Goal: Task Accomplishment & Management: Use online tool/utility

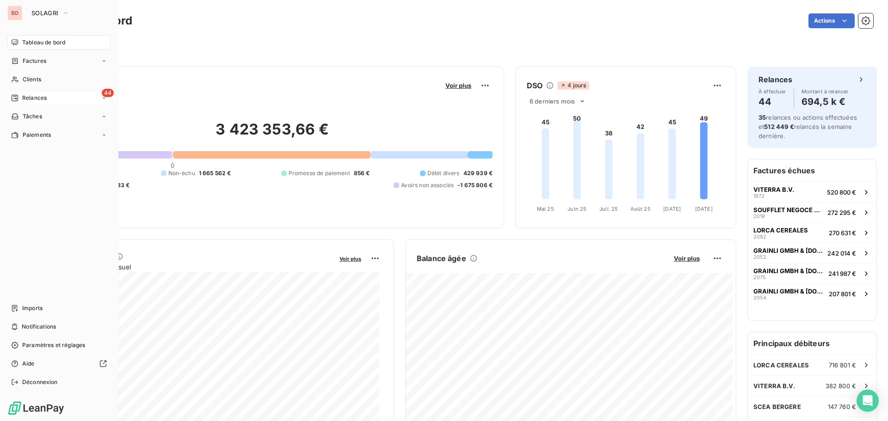
click at [31, 97] on span "Relances" at bounding box center [34, 98] width 25 height 8
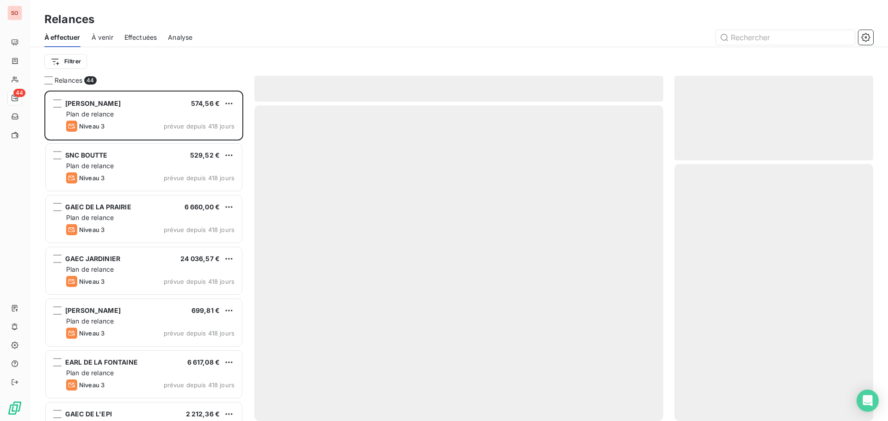
scroll to position [324, 192]
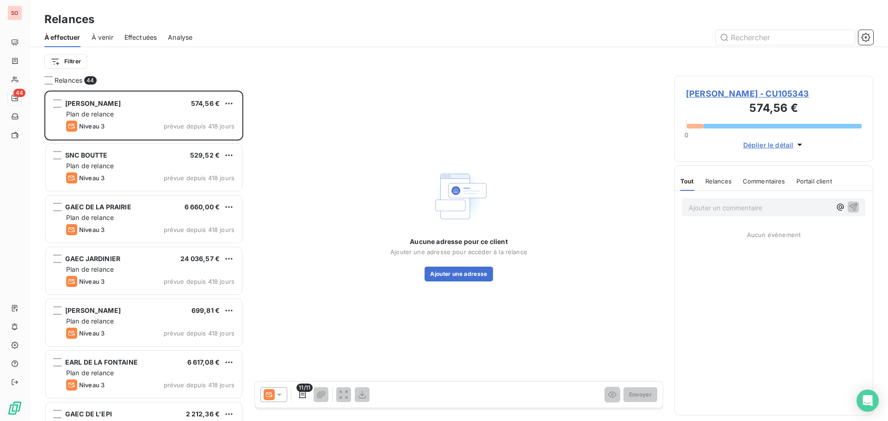
click at [140, 37] on span "Effectuées" at bounding box center [140, 37] width 33 height 9
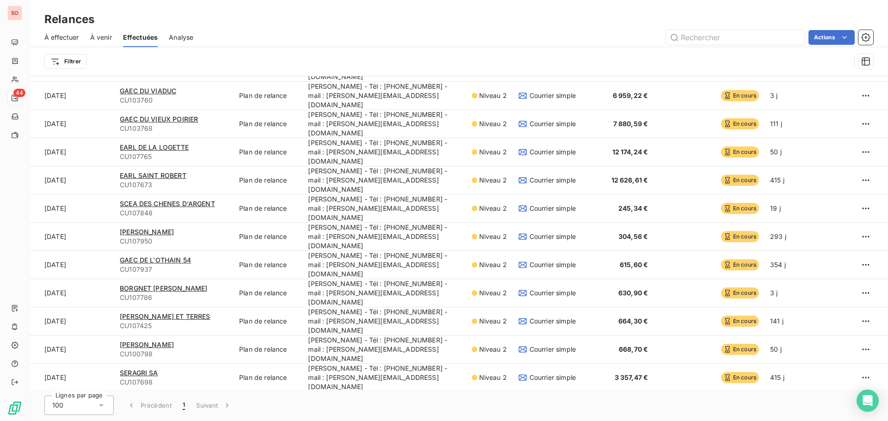
scroll to position [264, 0]
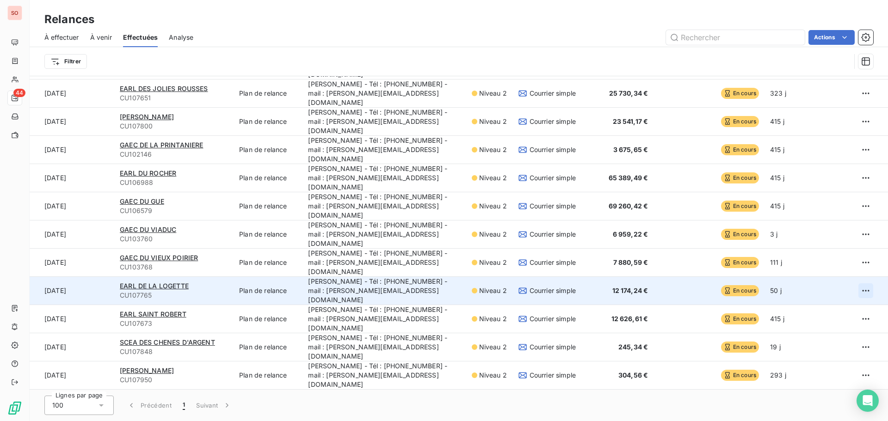
click at [855, 187] on html "SO 44 Relances À effectuer À venir Effectuées Analyse Actions Filtrer Date d’en…" at bounding box center [444, 210] width 888 height 421
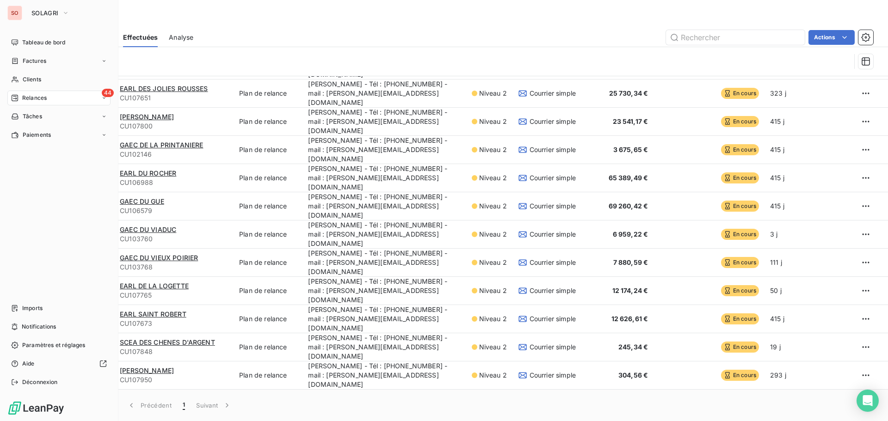
click at [22, 76] on html "SO SOLAGRI Tableau de bord Factures Clients 44 Relances Tâches Paiements Import…" at bounding box center [444, 210] width 888 height 421
click at [19, 80] on div "Clients" at bounding box center [58, 79] width 103 height 15
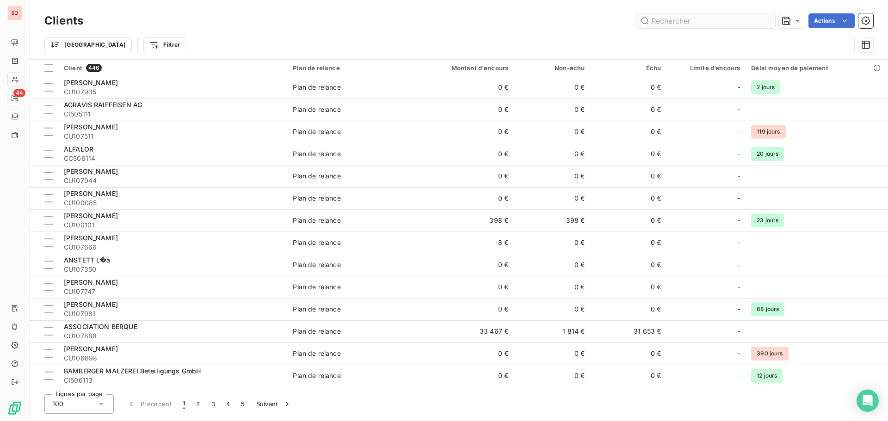
click at [703, 28] on div "Clients Actions" at bounding box center [458, 20] width 829 height 19
click at [685, 16] on input "text" at bounding box center [705, 20] width 139 height 15
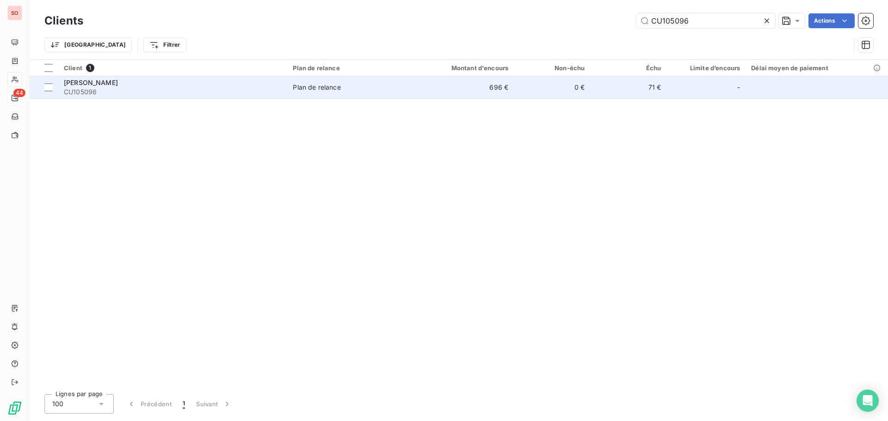
type input "CU105096"
click at [635, 93] on td "71 €" at bounding box center [628, 87] width 76 height 22
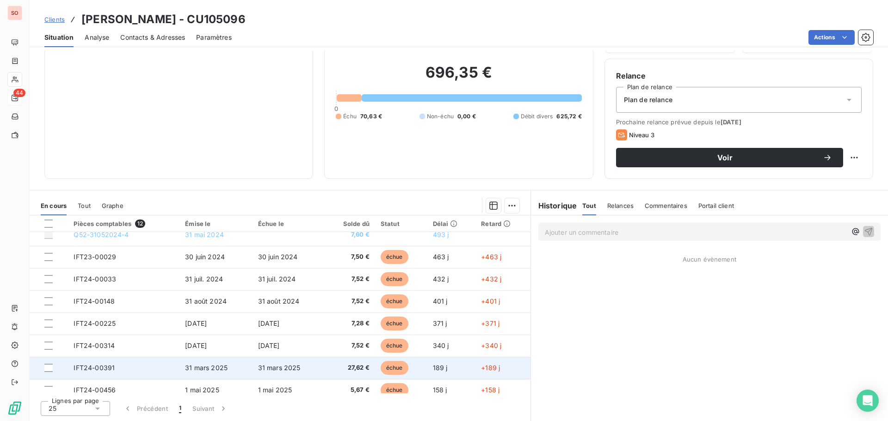
scroll to position [105, 0]
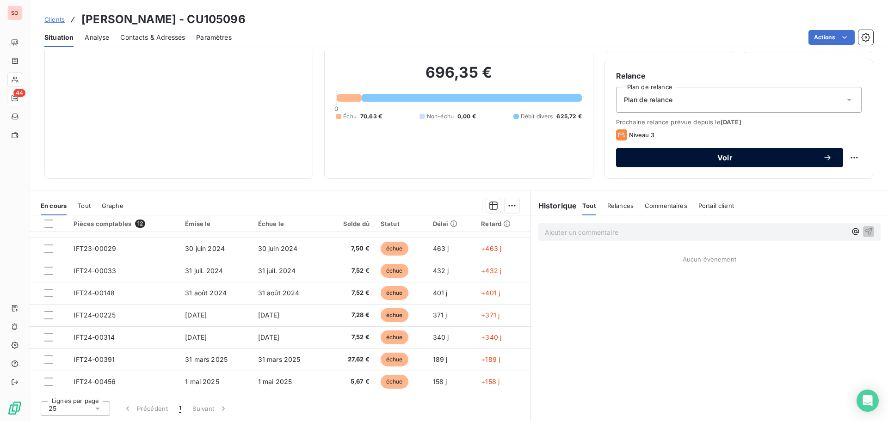
click at [712, 160] on span "Voir" at bounding box center [725, 157] width 196 height 7
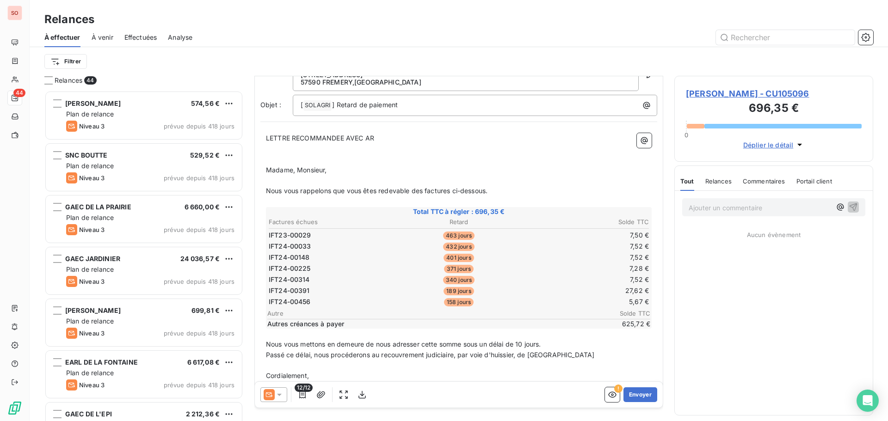
scroll to position [73, 0]
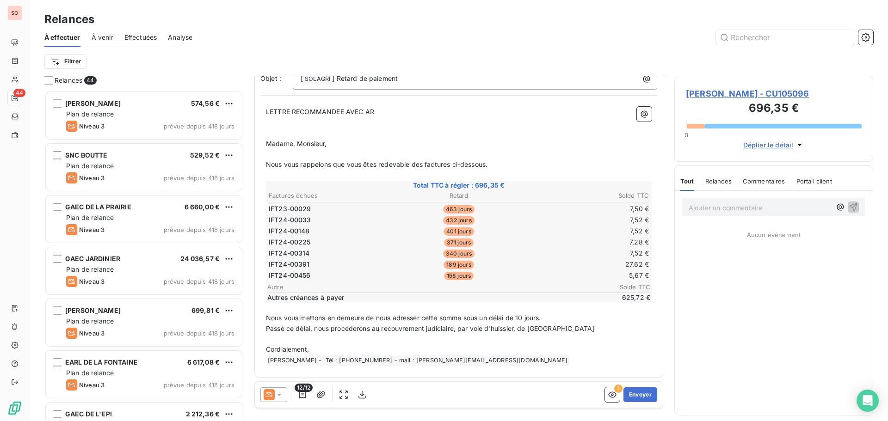
click at [280, 397] on icon at bounding box center [279, 394] width 9 height 9
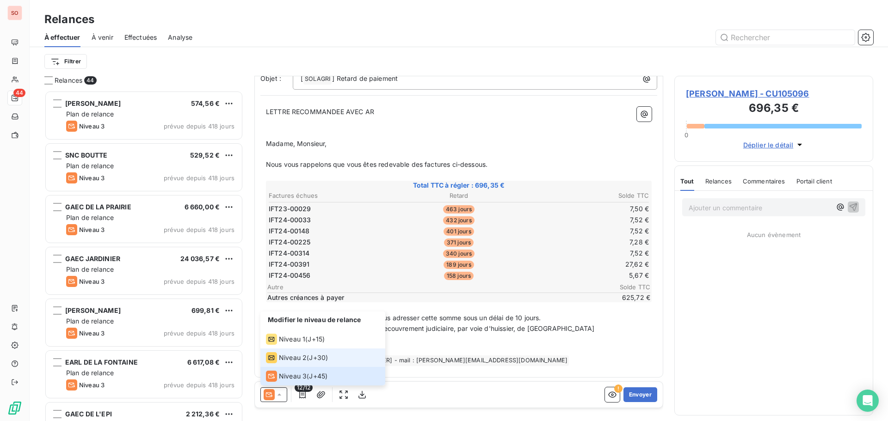
click at [291, 360] on span "Niveau 2" at bounding box center [293, 357] width 28 height 9
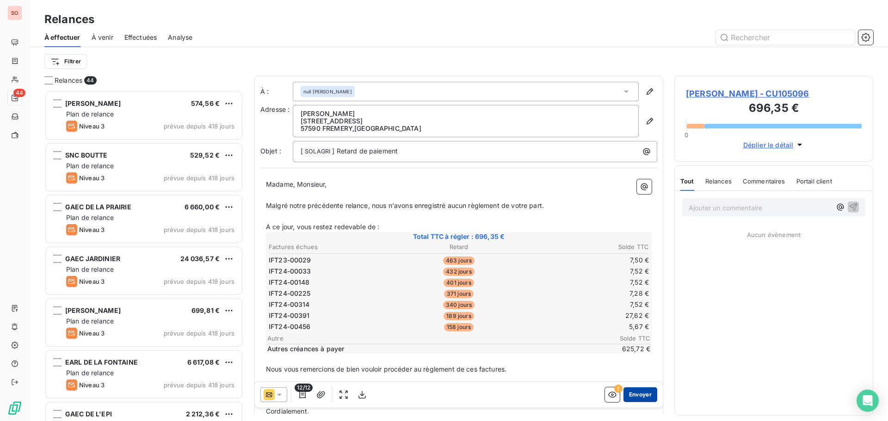
click at [631, 395] on button "Envoyer" at bounding box center [640, 394] width 34 height 15
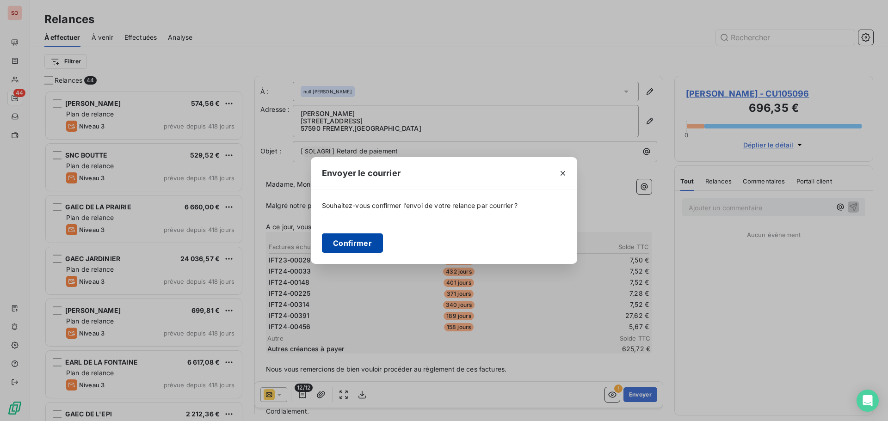
click at [361, 246] on button "Confirmer" at bounding box center [352, 243] width 61 height 19
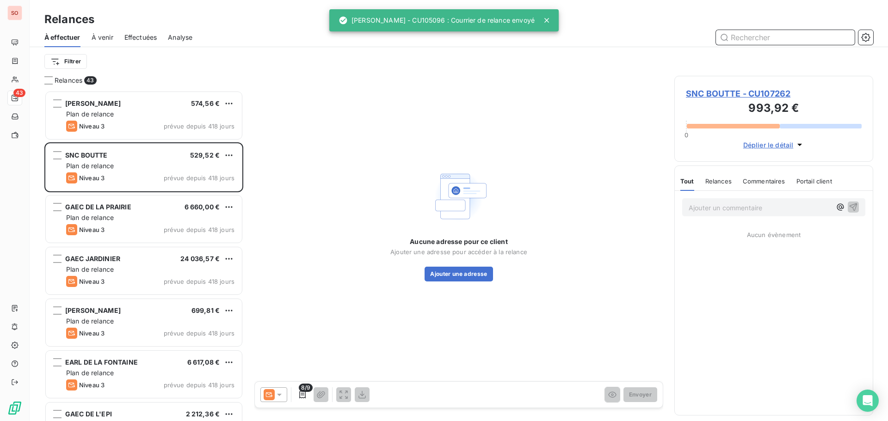
click at [768, 40] on input "text" at bounding box center [785, 37] width 139 height 15
paste input "CU107869"
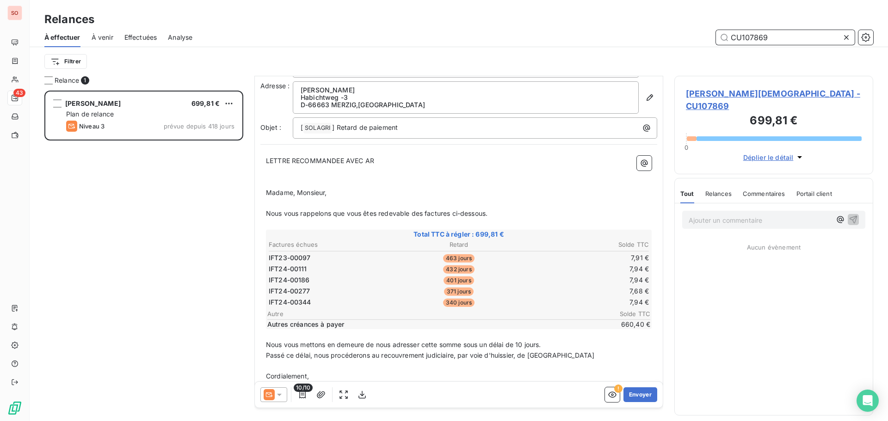
scroll to position [47, 0]
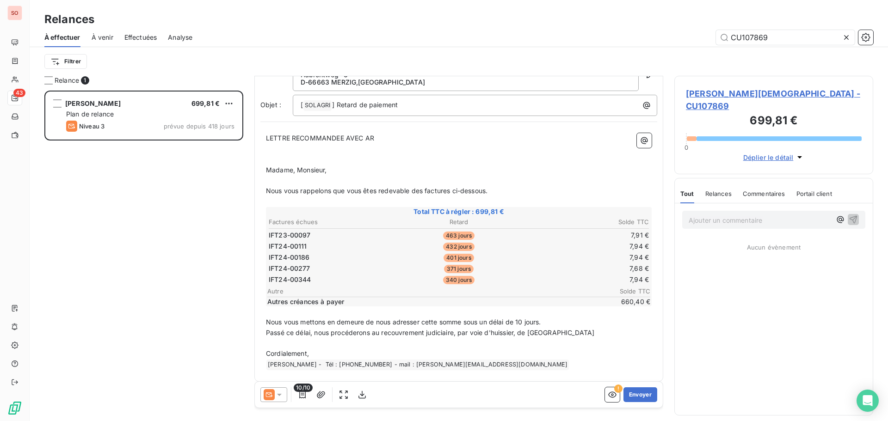
click at [278, 398] on icon at bounding box center [279, 394] width 9 height 9
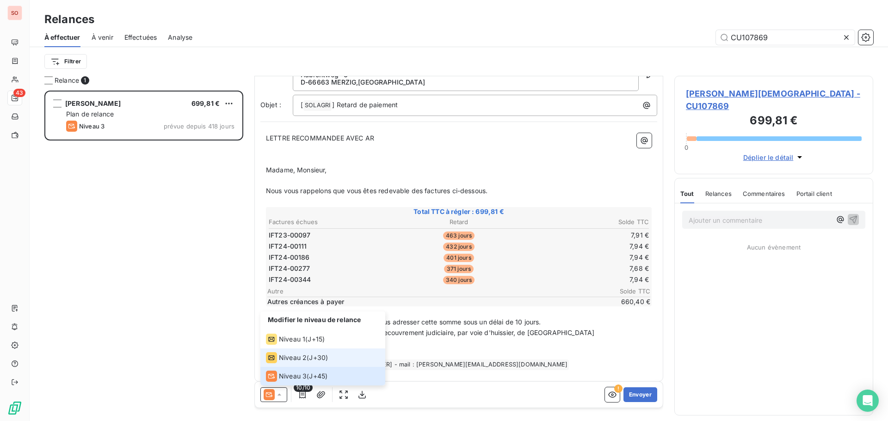
click at [294, 357] on span "Niveau 2" at bounding box center [293, 357] width 28 height 9
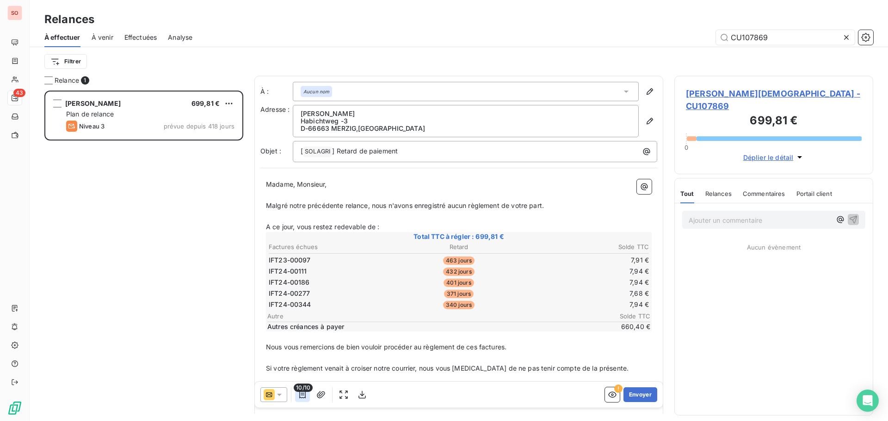
click at [297, 392] on button "button" at bounding box center [302, 394] width 15 height 15
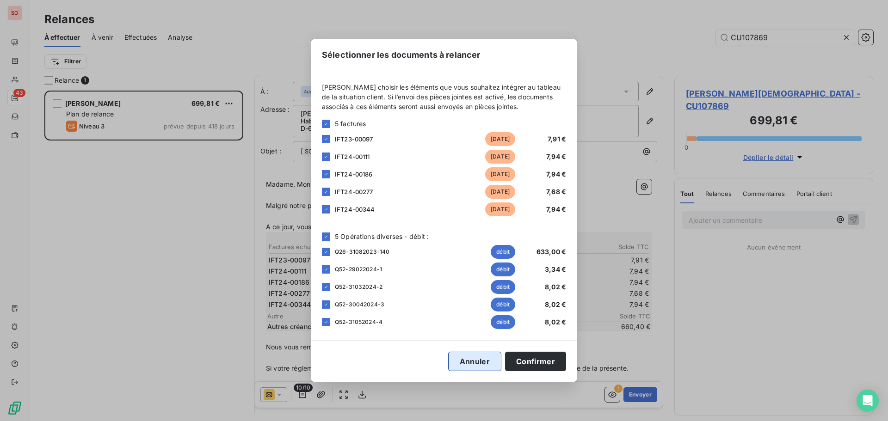
click at [467, 362] on button "Annuler" at bounding box center [474, 361] width 53 height 19
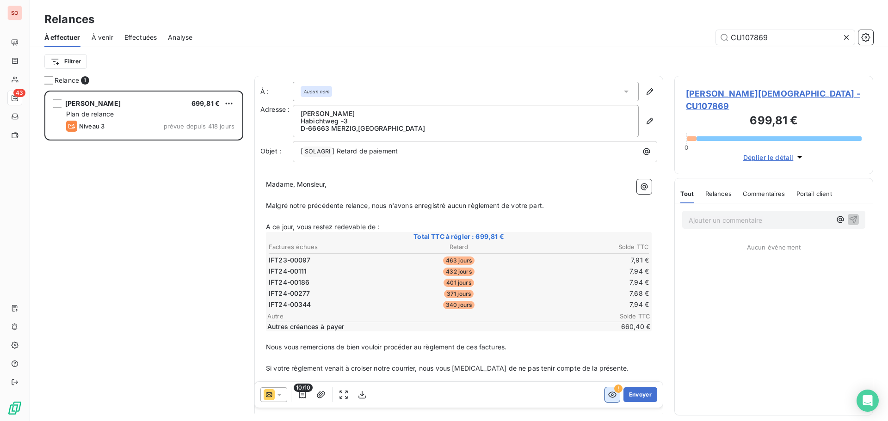
click at [610, 399] on button "button" at bounding box center [612, 394] width 15 height 15
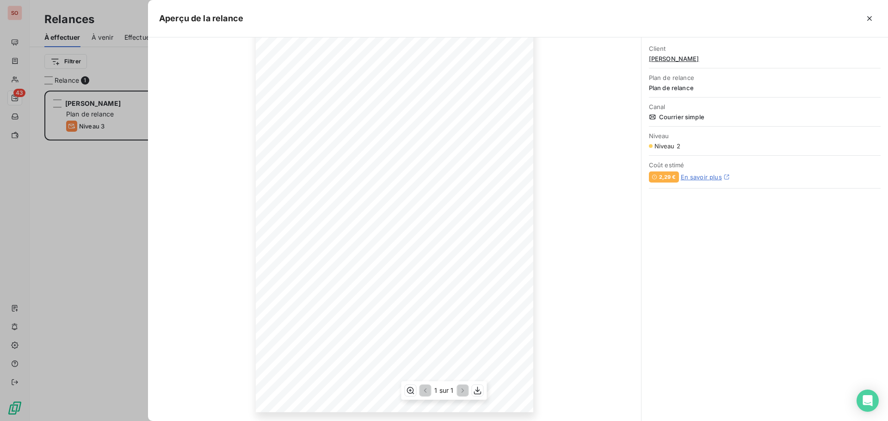
scroll to position [61, 0]
click at [123, 176] on div at bounding box center [444, 210] width 888 height 421
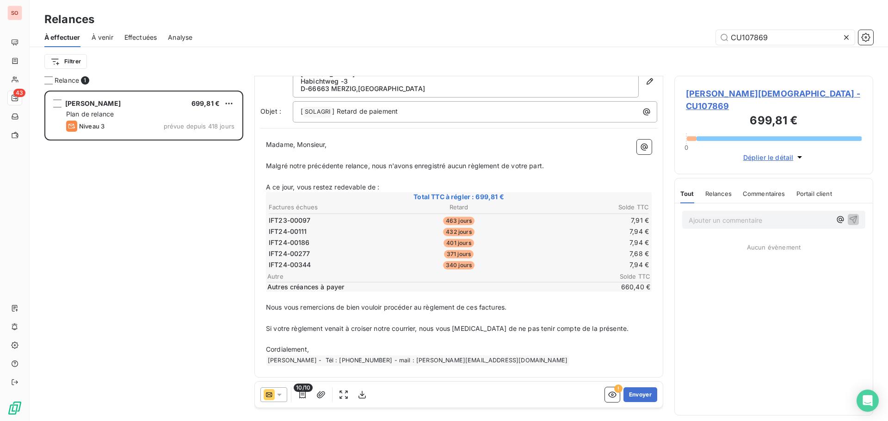
click at [270, 392] on icon at bounding box center [269, 394] width 11 height 11
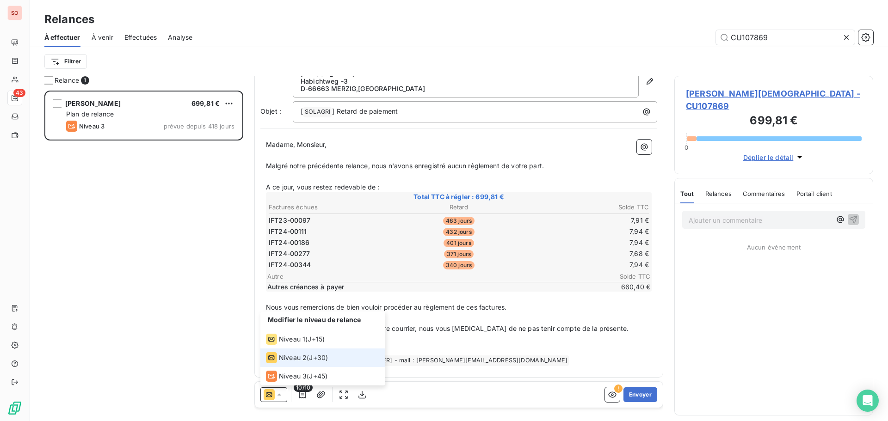
click at [297, 361] on span "Niveau 2" at bounding box center [293, 357] width 28 height 9
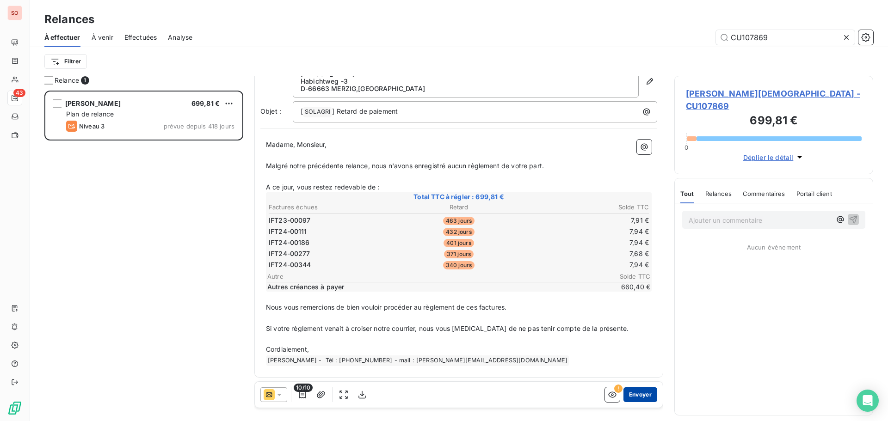
click at [626, 396] on button "Envoyer" at bounding box center [640, 394] width 34 height 15
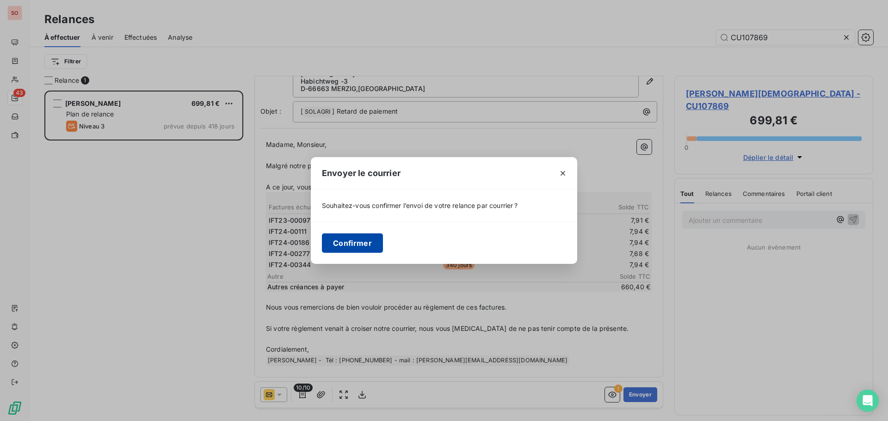
click at [355, 246] on button "Confirmer" at bounding box center [352, 243] width 61 height 19
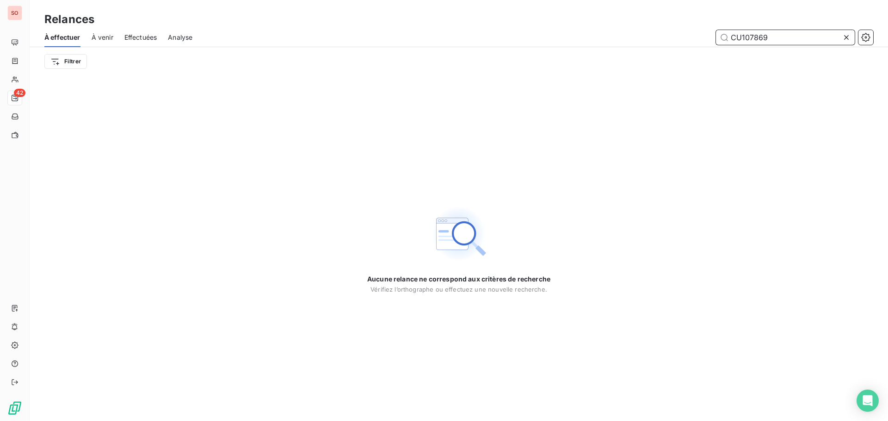
drag, startPoint x: 771, startPoint y: 37, endPoint x: 621, endPoint y: 30, distance: 150.5
click at [621, 30] on div "CU107869" at bounding box center [538, 37] width 670 height 15
paste input "3"
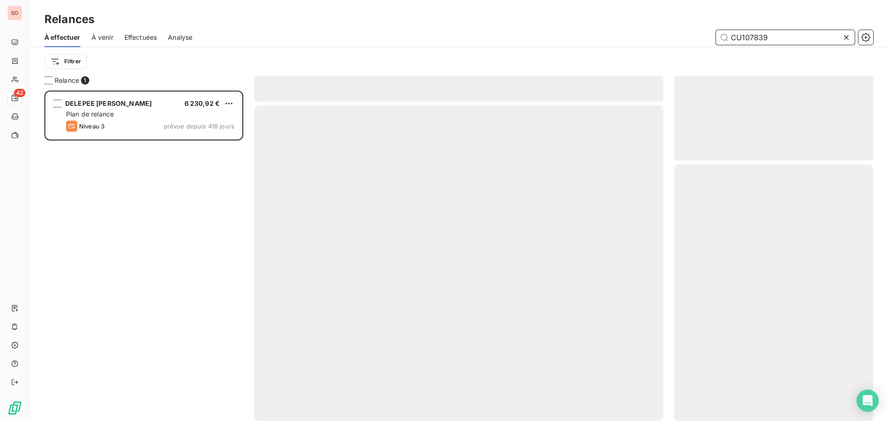
scroll to position [324, 192]
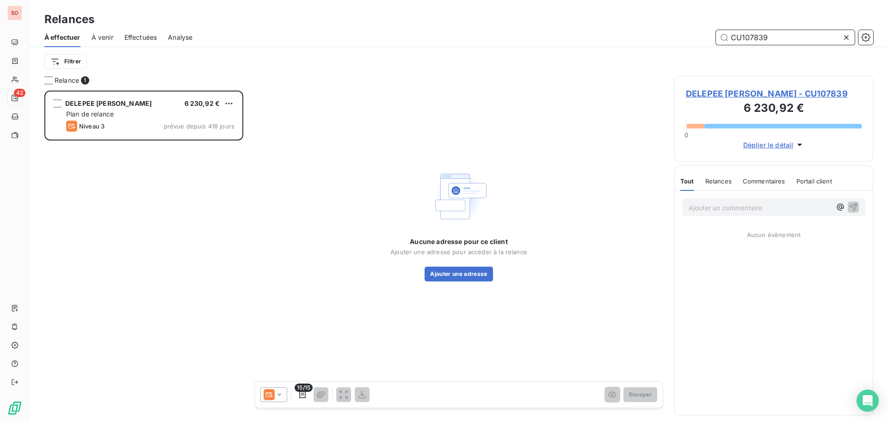
drag, startPoint x: 774, startPoint y: 37, endPoint x: 539, endPoint y: 33, distance: 235.4
click at [539, 33] on div "CU107839" at bounding box center [538, 37] width 670 height 15
paste input "1393"
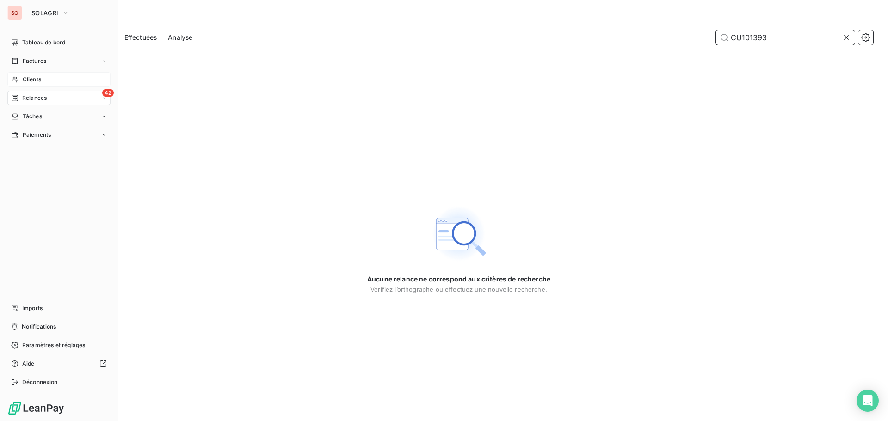
type input "CU101393"
click at [14, 78] on icon at bounding box center [15, 79] width 8 height 7
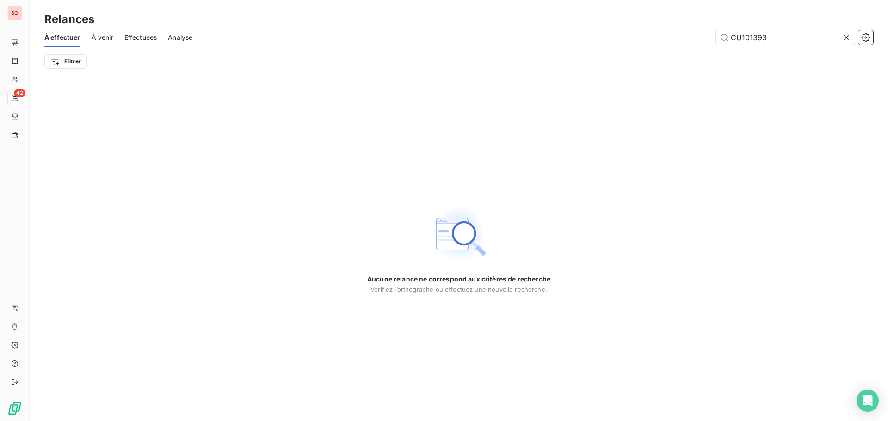
drag, startPoint x: 632, startPoint y: 34, endPoint x: 613, endPoint y: 34, distance: 19.0
click at [613, 34] on div "CU101393" at bounding box center [538, 37] width 670 height 15
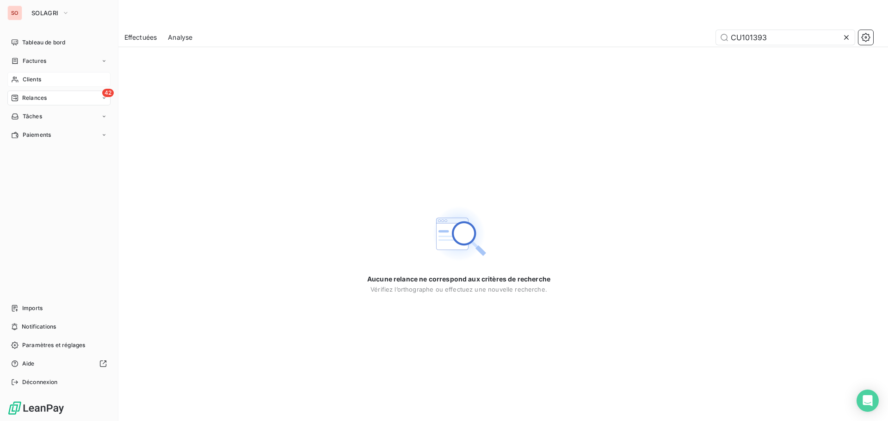
click at [21, 74] on div "Clients" at bounding box center [58, 79] width 103 height 15
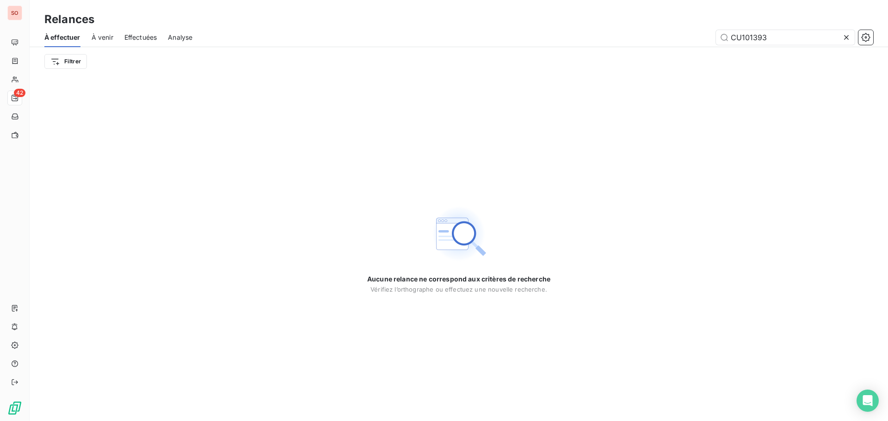
click at [850, 37] on icon at bounding box center [846, 37] width 9 height 9
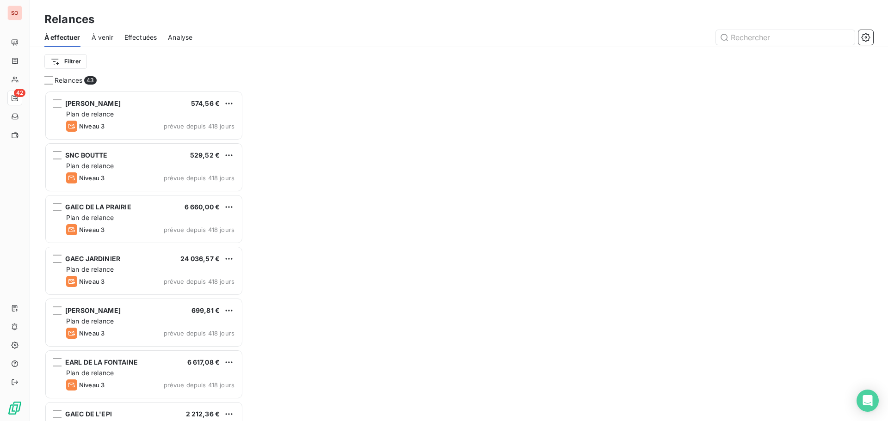
scroll to position [324, 192]
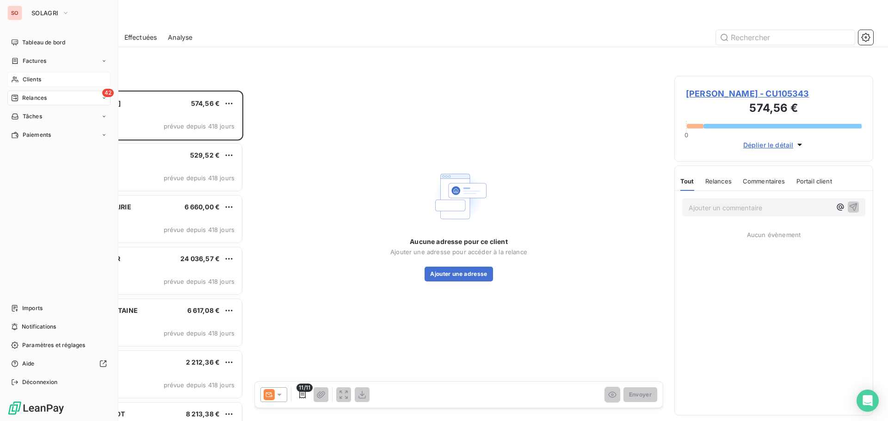
click at [17, 81] on icon at bounding box center [15, 79] width 8 height 7
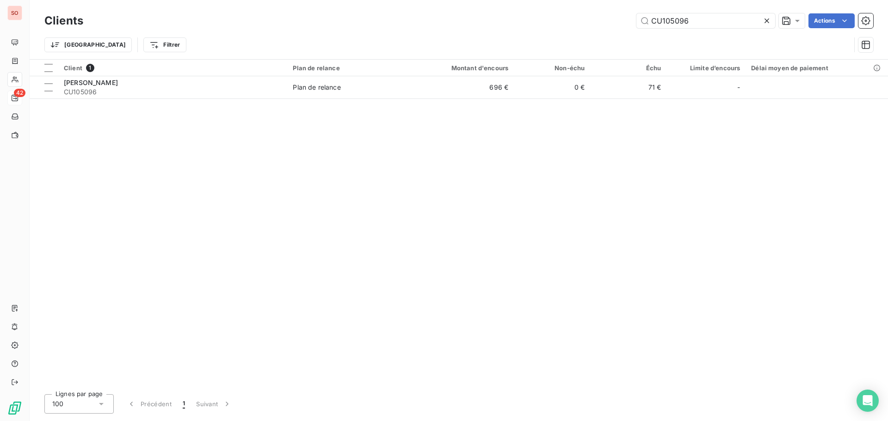
drag, startPoint x: 536, startPoint y: 24, endPoint x: 531, endPoint y: 23, distance: 4.7
click at [531, 23] on div "CU105096 Actions" at bounding box center [483, 20] width 779 height 15
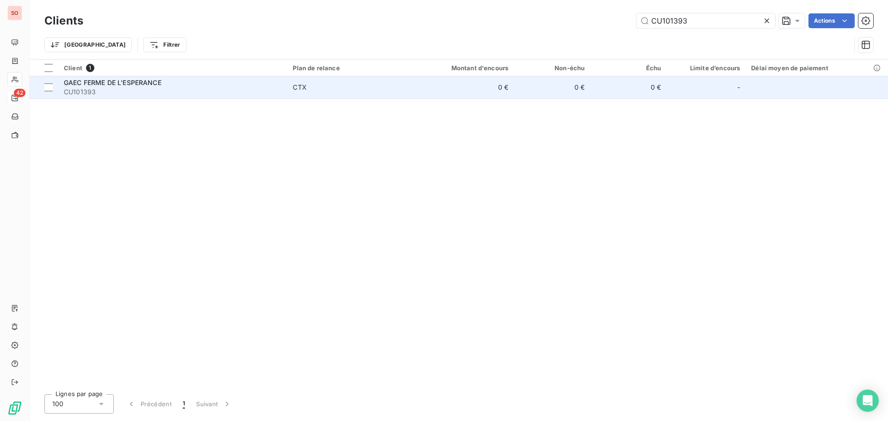
type input "CU101393"
click at [547, 94] on td "0 €" at bounding box center [552, 87] width 76 height 22
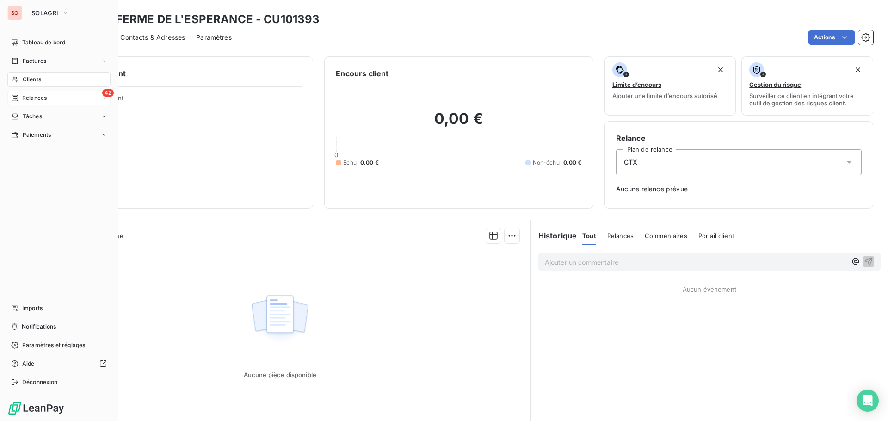
click at [19, 72] on div "Clients" at bounding box center [58, 79] width 103 height 15
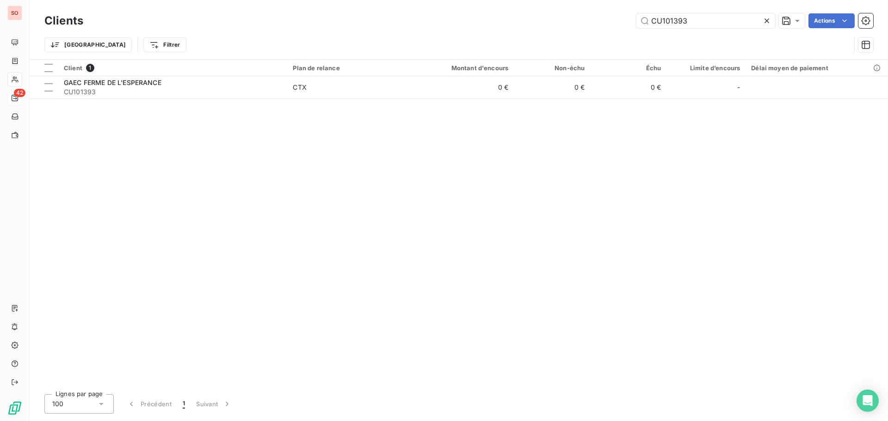
drag, startPoint x: 719, startPoint y: 19, endPoint x: 537, endPoint y: 5, distance: 182.3
click at [547, 5] on div "Clients CU101393 Actions Trier Filtrer" at bounding box center [459, 29] width 858 height 59
type input "CU107486"
click at [525, 87] on td "0 €" at bounding box center [552, 87] width 76 height 22
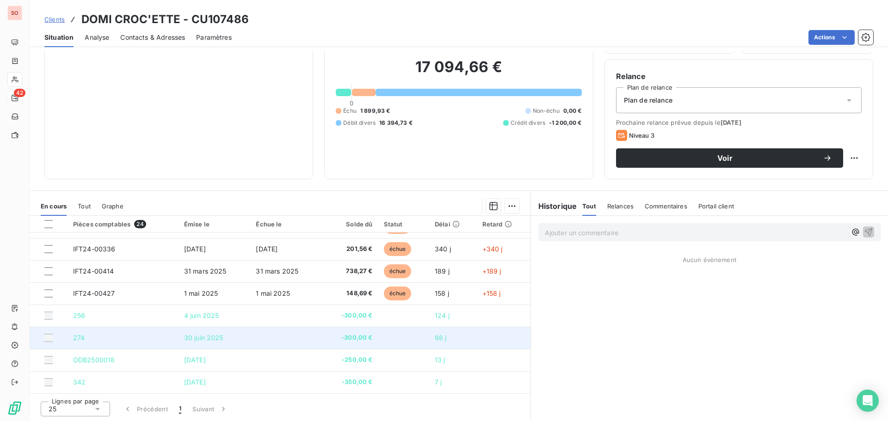
scroll to position [62, 0]
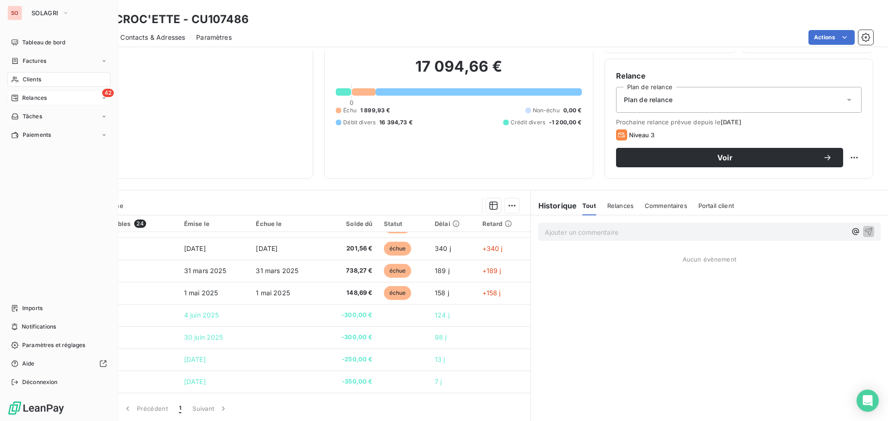
click at [34, 105] on div "42 Relances" at bounding box center [58, 98] width 103 height 15
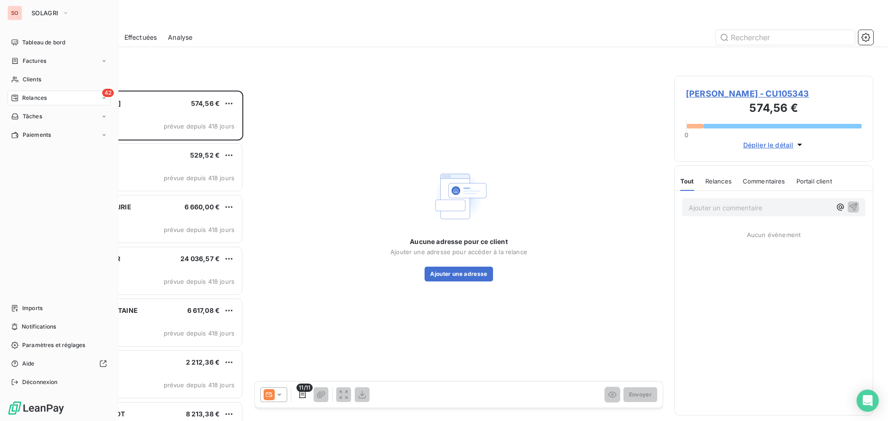
scroll to position [324, 192]
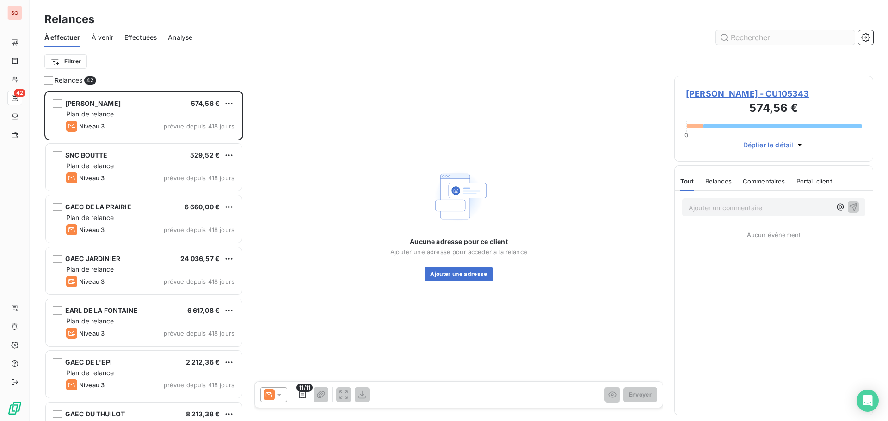
click at [760, 39] on input "text" at bounding box center [785, 37] width 139 height 15
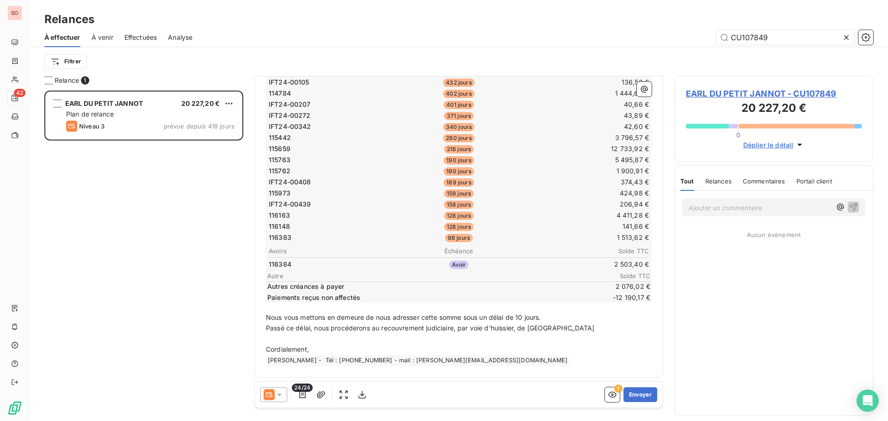
scroll to position [165, 0]
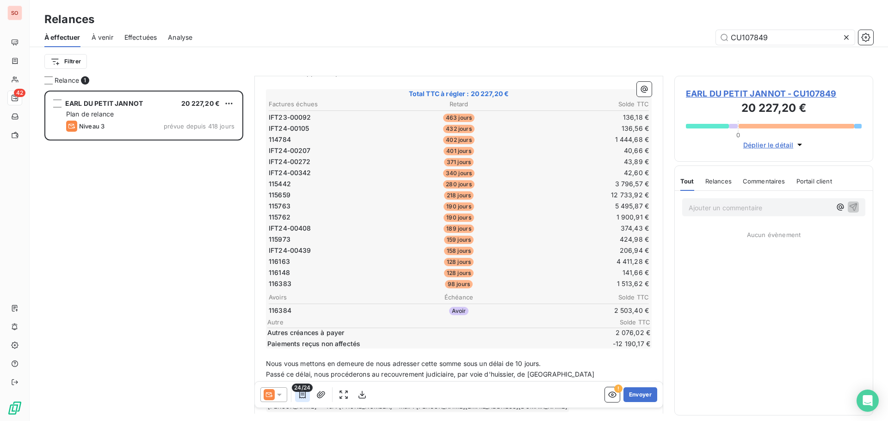
type input "CU107849"
click at [296, 394] on button "button" at bounding box center [302, 394] width 15 height 15
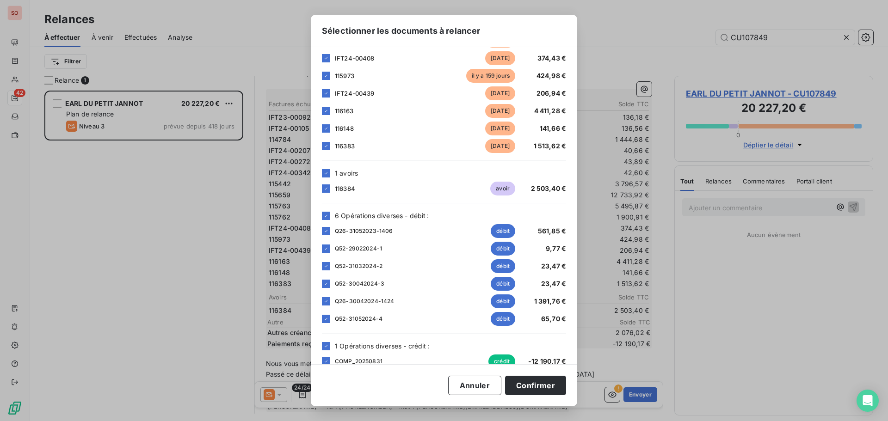
scroll to position [248, 0]
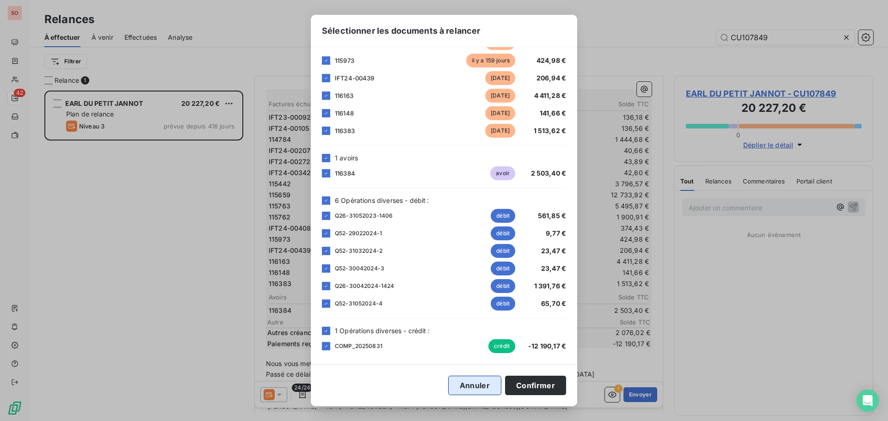
click at [466, 385] on button "Annuler" at bounding box center [474, 385] width 53 height 19
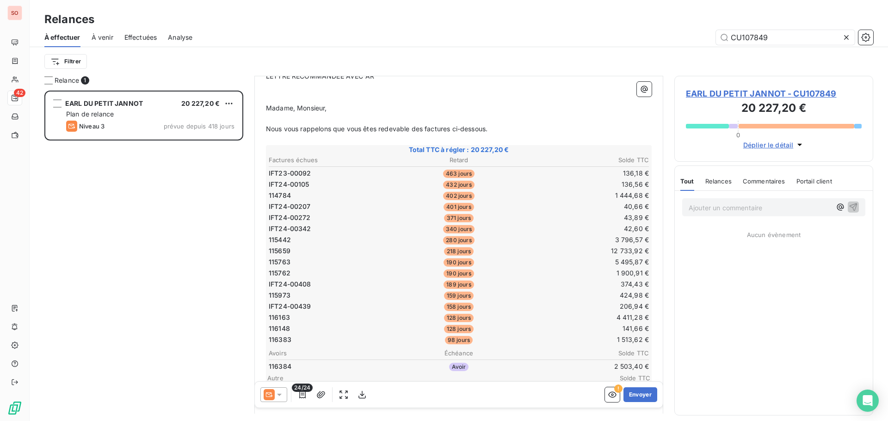
scroll to position [26, 0]
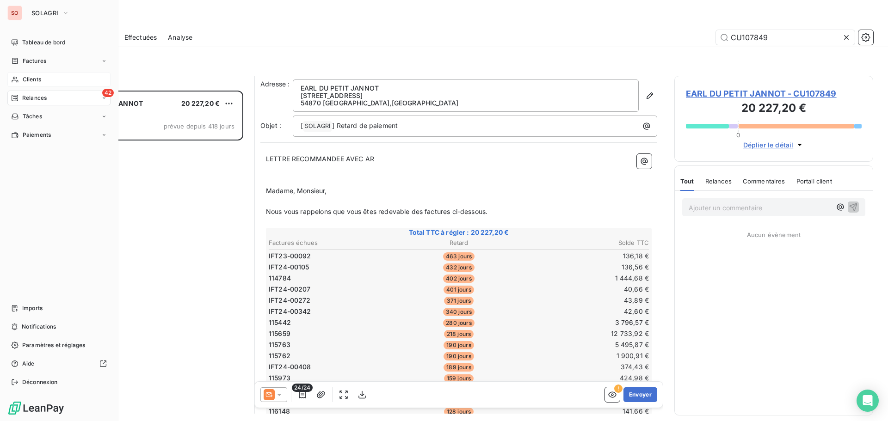
click at [16, 76] on icon at bounding box center [15, 79] width 8 height 7
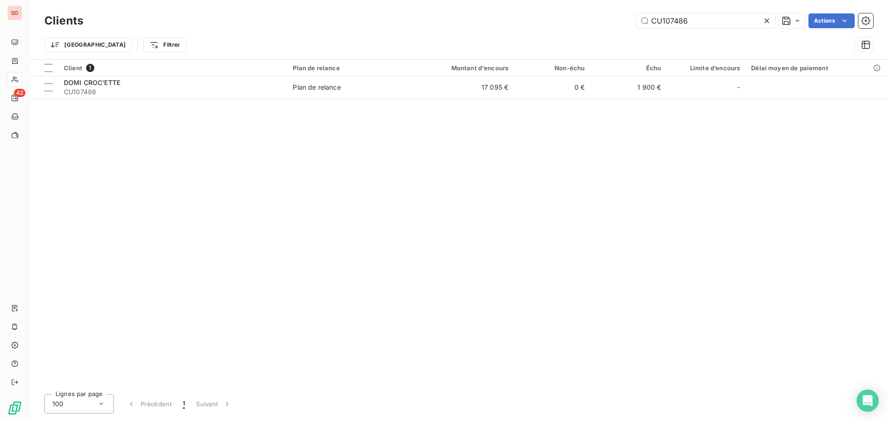
drag, startPoint x: 696, startPoint y: 22, endPoint x: 587, endPoint y: 26, distance: 109.2
click at [591, 26] on div "CU107486 Actions" at bounding box center [483, 20] width 779 height 15
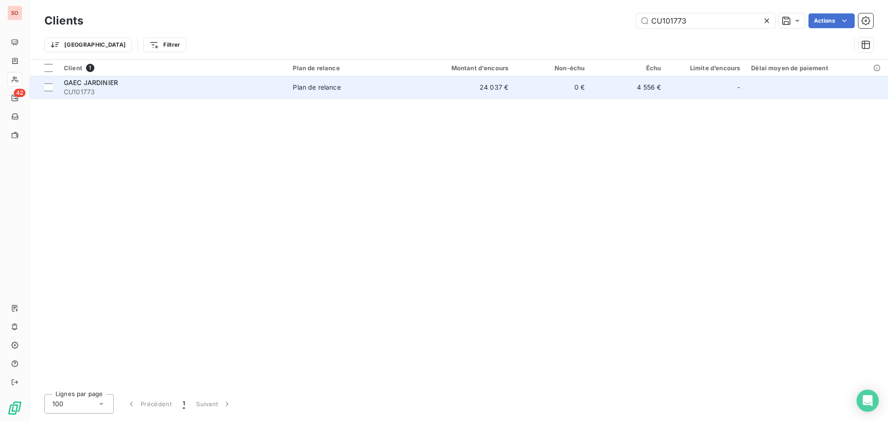
type input "CU101773"
click at [615, 89] on td "4 556 €" at bounding box center [628, 87] width 76 height 22
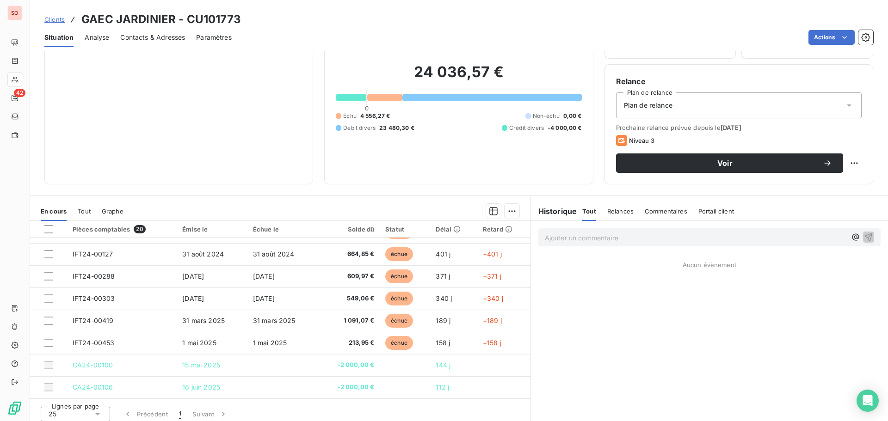
scroll to position [62, 0]
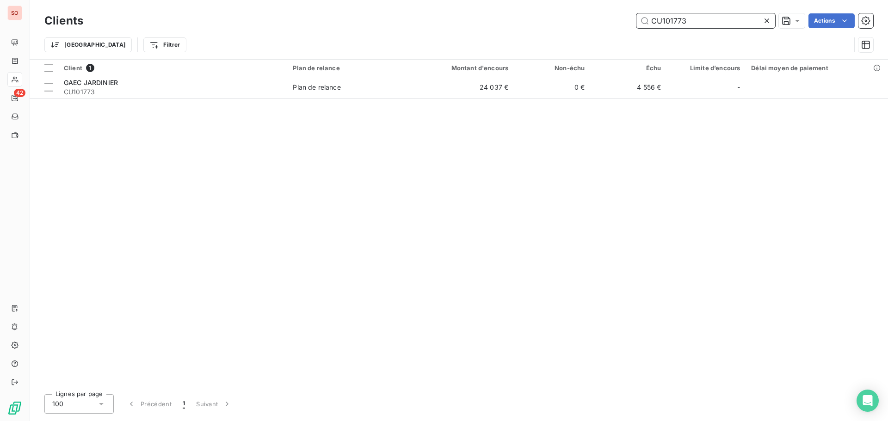
drag, startPoint x: 712, startPoint y: 22, endPoint x: 539, endPoint y: 20, distance: 172.9
click at [539, 20] on div "CU101773 Actions" at bounding box center [483, 20] width 779 height 15
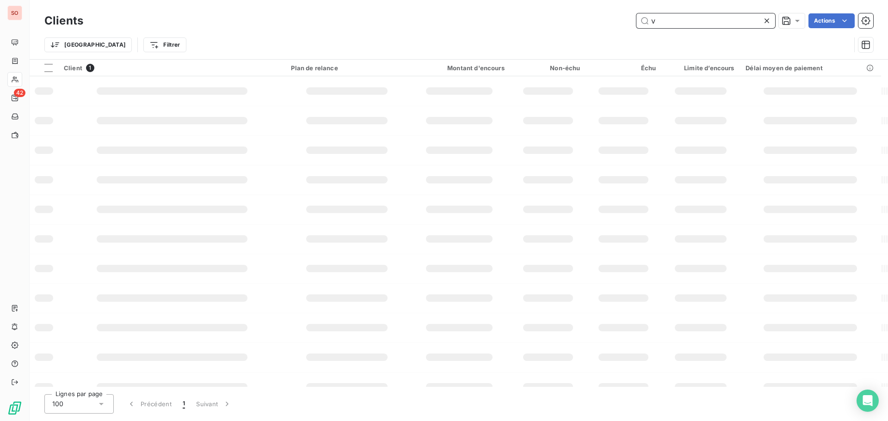
click at [611, 18] on div "v Actions" at bounding box center [483, 20] width 779 height 15
paste input "CU107199"
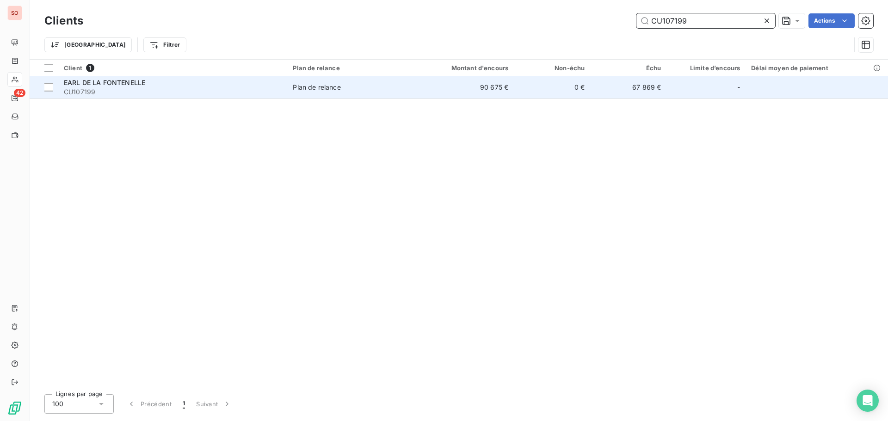
type input "CU107199"
click at [615, 89] on td "67 869 €" at bounding box center [628, 87] width 76 height 22
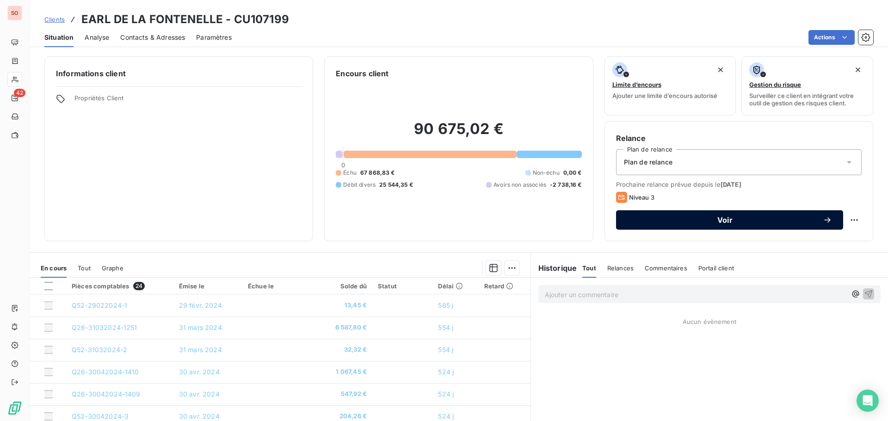
click at [719, 223] on span "Voir" at bounding box center [725, 219] width 196 height 7
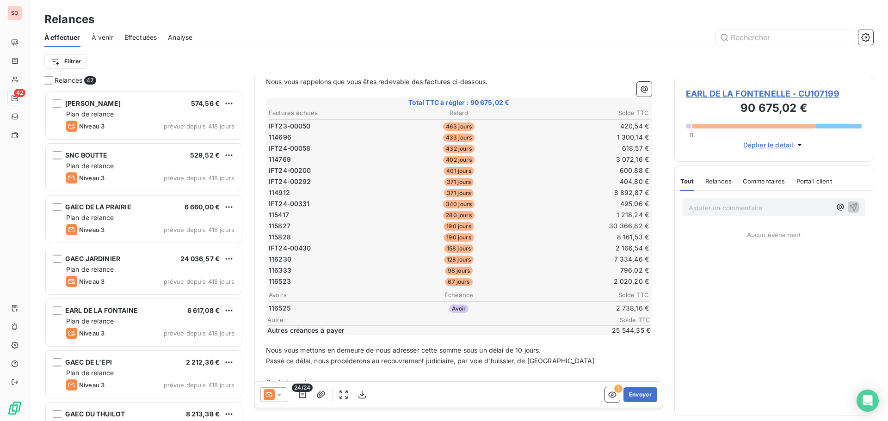
scroll to position [185, 0]
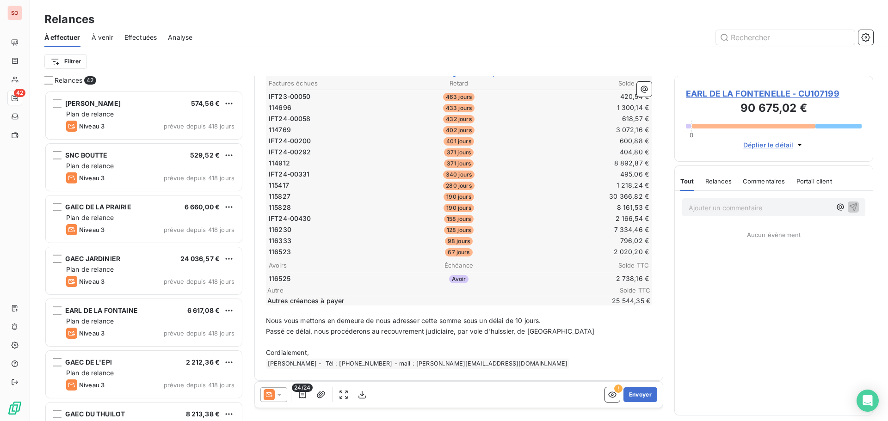
click at [283, 396] on icon at bounding box center [279, 394] width 9 height 9
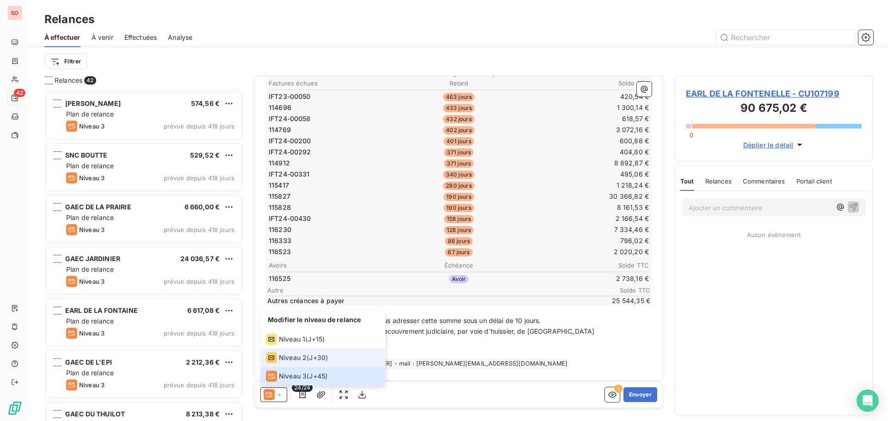
click at [298, 359] on span "Niveau 2" at bounding box center [293, 357] width 28 height 9
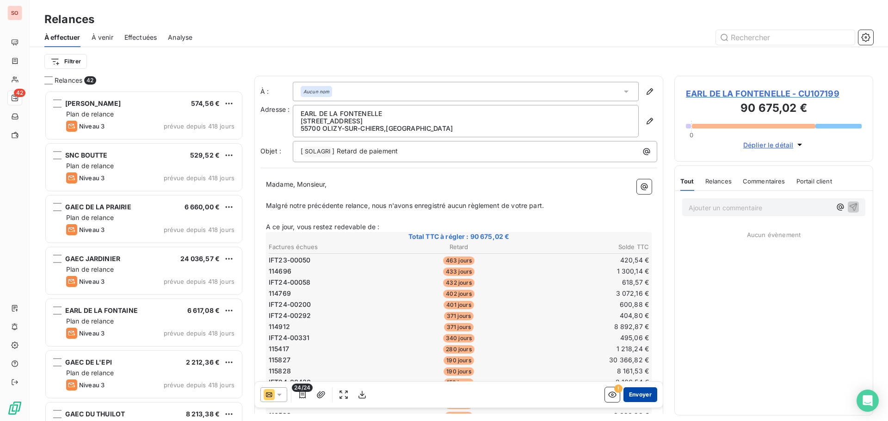
click at [623, 395] on button "Envoyer" at bounding box center [640, 394] width 34 height 15
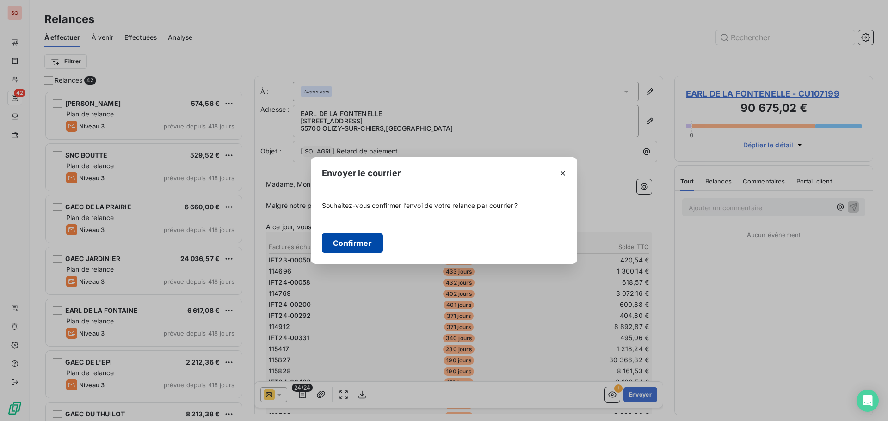
click at [350, 251] on button "Confirmer" at bounding box center [352, 243] width 61 height 19
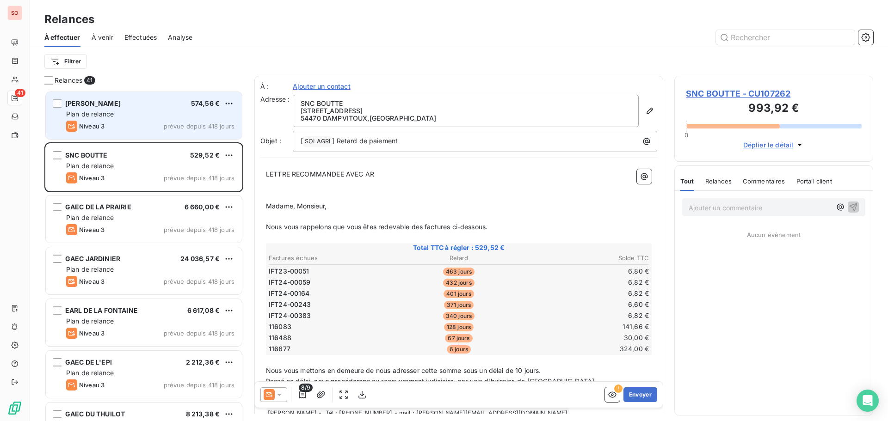
click at [111, 111] on span "Plan de relance" at bounding box center [90, 114] width 48 height 8
